Goal: Task Accomplishment & Management: Use online tool/utility

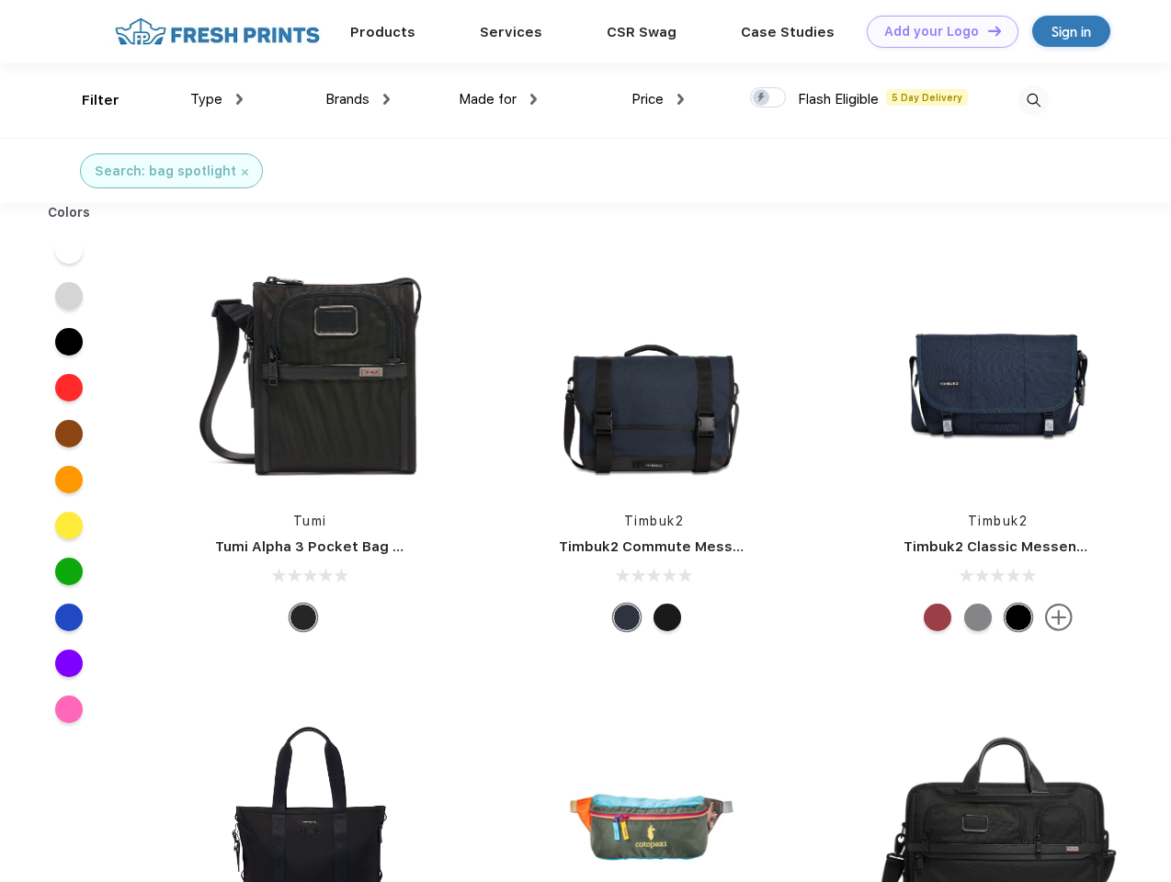
scroll to position [1, 0]
click at [936, 31] on link "Add your Logo Design Tool" at bounding box center [943, 32] width 152 height 32
click at [0, 0] on div "Design Tool" at bounding box center [0, 0] width 0 height 0
click at [986, 30] on link "Add your Logo Design Tool" at bounding box center [943, 32] width 152 height 32
click at [88, 100] on div "Filter" at bounding box center [101, 100] width 38 height 21
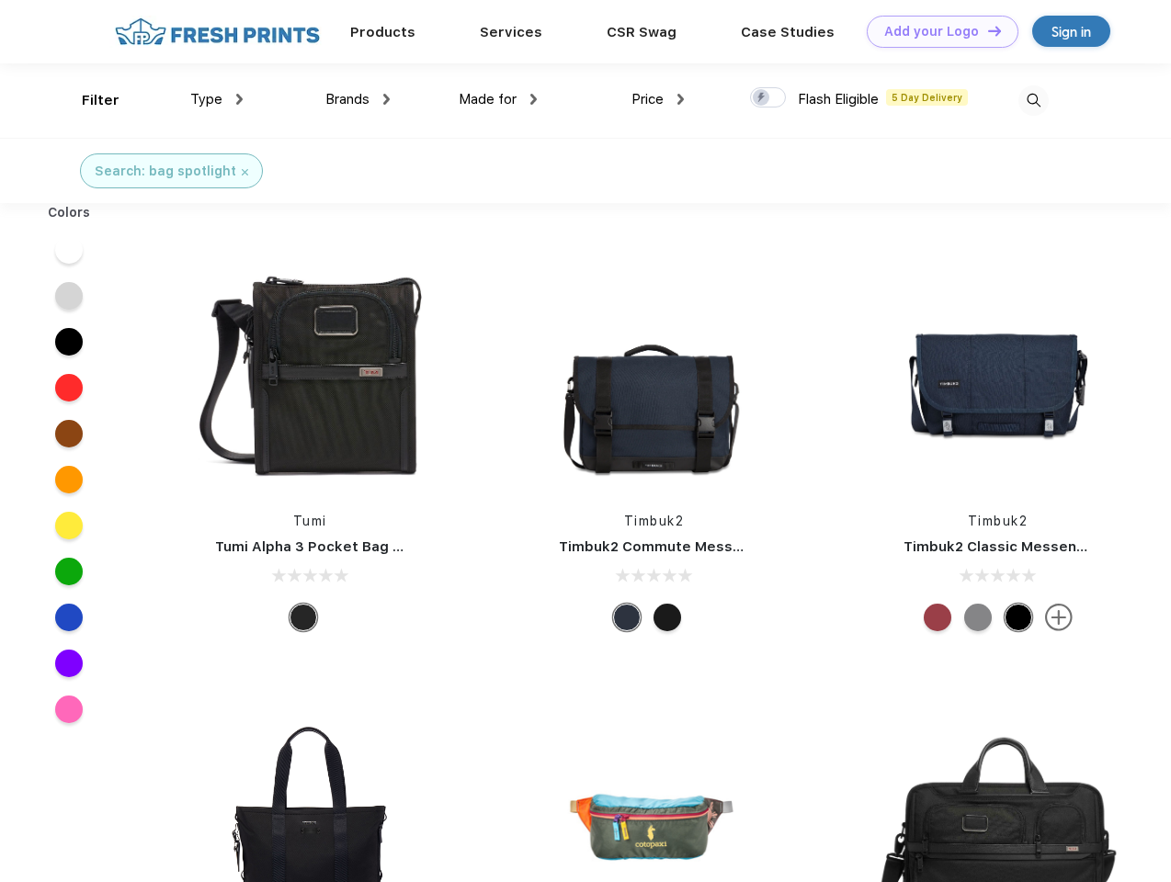
click at [217, 99] on span "Type" at bounding box center [206, 99] width 32 height 17
click at [357, 99] on span "Brands" at bounding box center [347, 99] width 44 height 17
click at [498, 99] on span "Made for" at bounding box center [488, 99] width 58 height 17
click at [658, 99] on span "Price" at bounding box center [647, 99] width 32 height 17
click at [768, 98] on div at bounding box center [768, 97] width 36 height 20
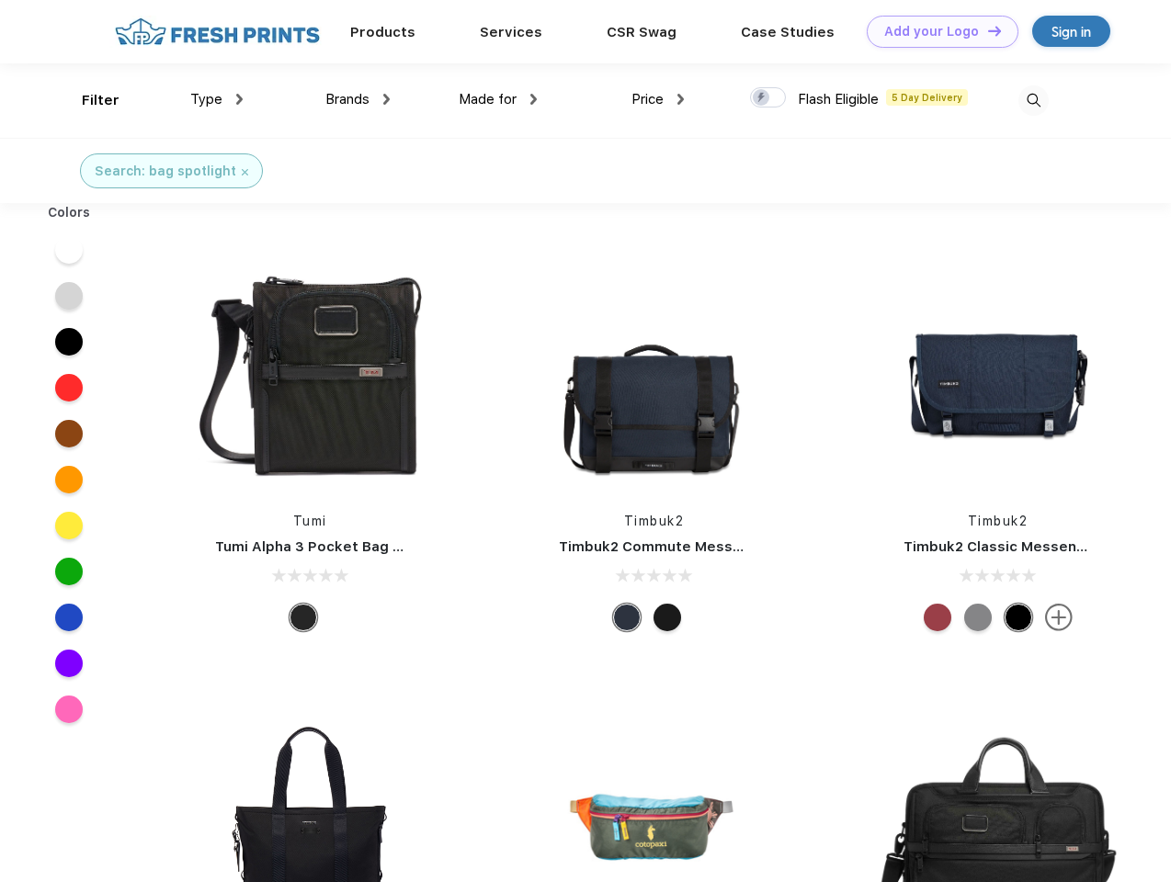
click at [762, 98] on input "checkbox" at bounding box center [756, 92] width 12 height 12
click at [1033, 100] on img at bounding box center [1033, 100] width 30 height 30
